Goal: Task Accomplishment & Management: Use online tool/utility

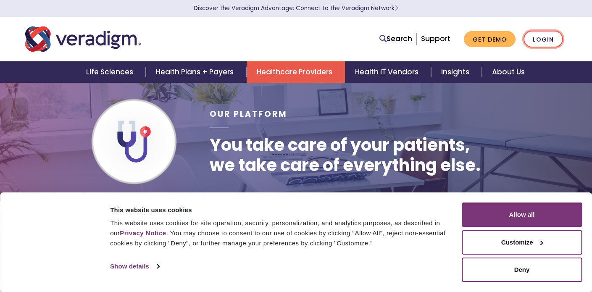
click at [537, 38] on link "Login" at bounding box center [542, 39] width 39 height 17
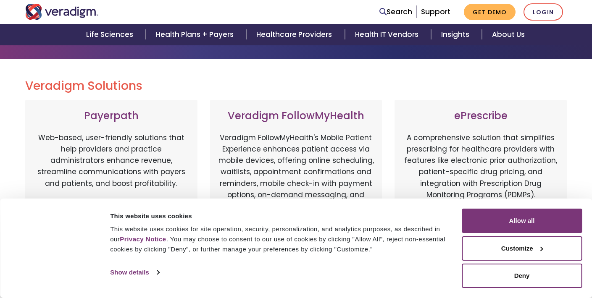
scroll to position [147, 0]
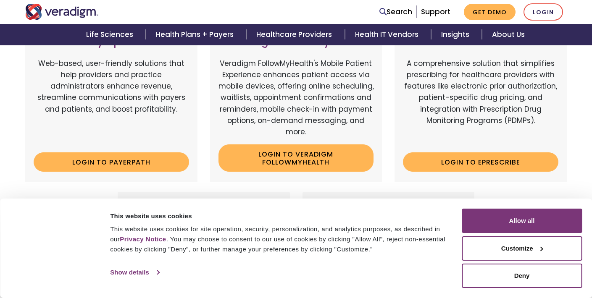
click at [146, 270] on link "Show details" at bounding box center [134, 272] width 49 height 13
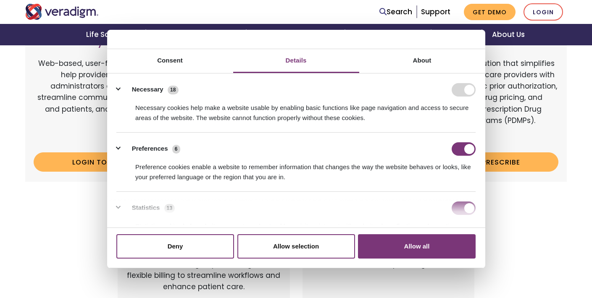
click at [543, 132] on p "A comprehensive solution that simplifies prescribing for healthcare providers w…" at bounding box center [480, 102] width 155 height 88
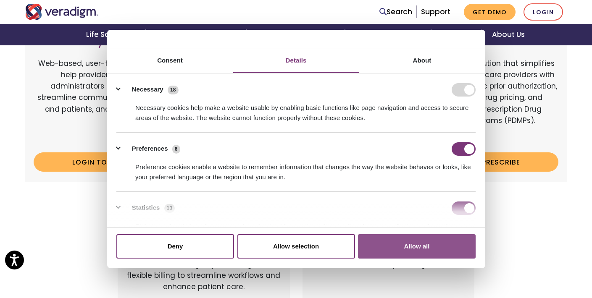
click at [426, 242] on button "Allow all" at bounding box center [417, 246] width 118 height 24
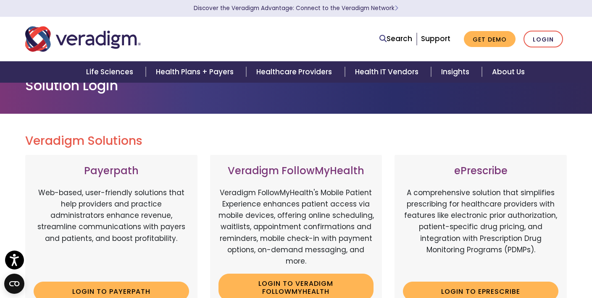
scroll to position [44, 0]
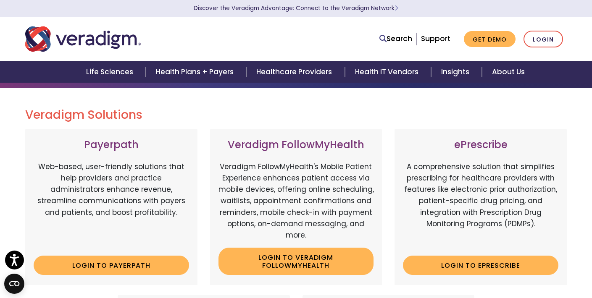
click at [395, 207] on div "ePrescribe A comprehensive solution that simplifies prescribing for healthcare …" at bounding box center [480, 207] width 172 height 156
click at [422, 285] on div "ePrescribe A comprehensive solution that simplifies prescribing for healthcare …" at bounding box center [480, 207] width 172 height 156
click at [424, 274] on link "Login to ePrescribe" at bounding box center [480, 265] width 155 height 19
